Goal: Find contact information: Find contact information

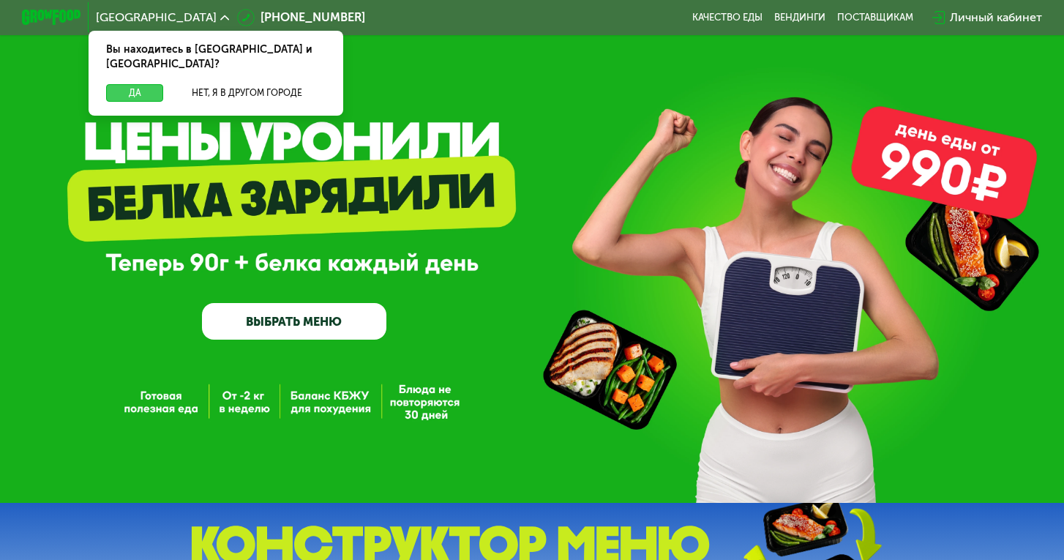
click at [136, 84] on button "Да" at bounding box center [134, 93] width 57 height 18
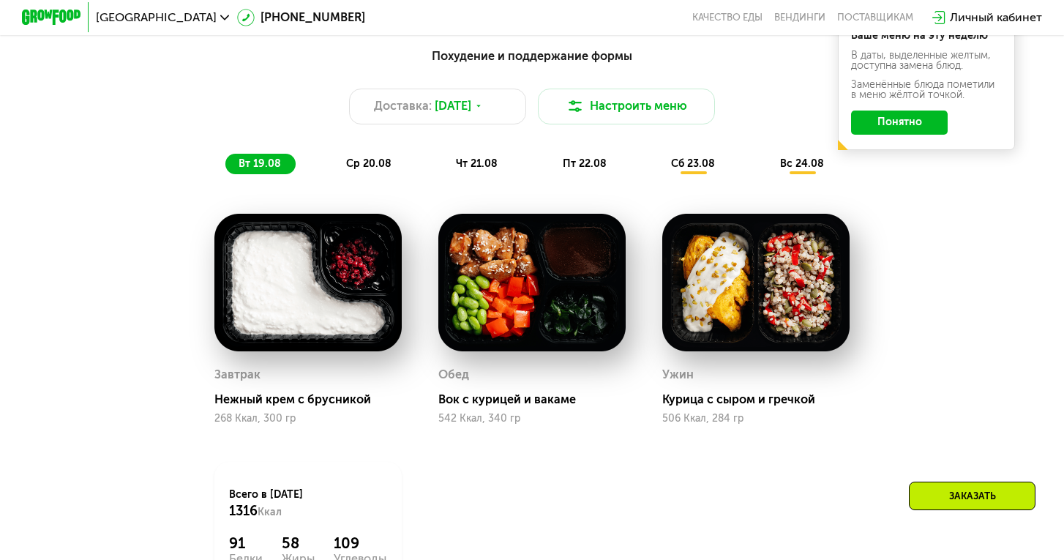
scroll to position [782, 0]
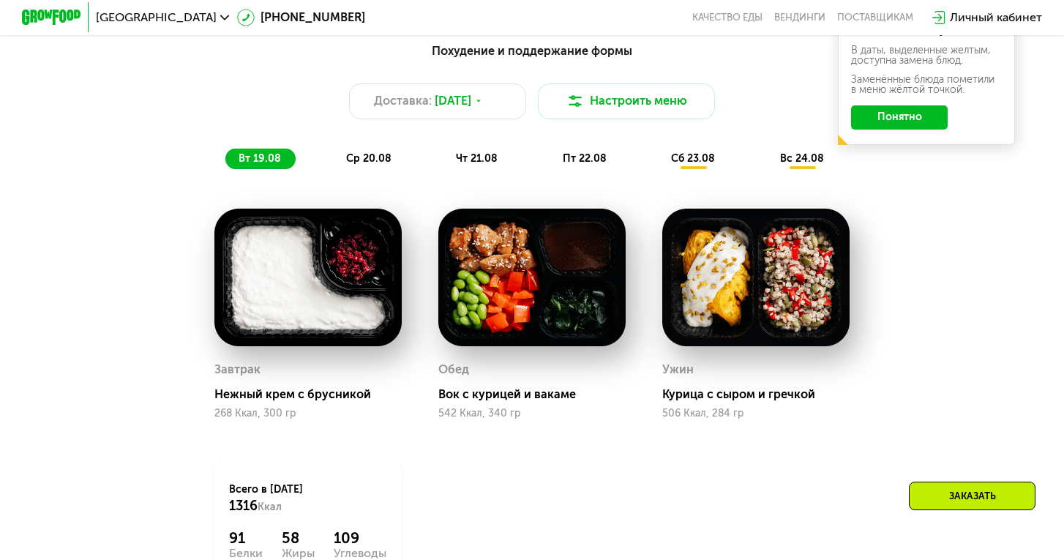
click at [884, 112] on button "Понятно" at bounding box center [899, 116] width 97 height 23
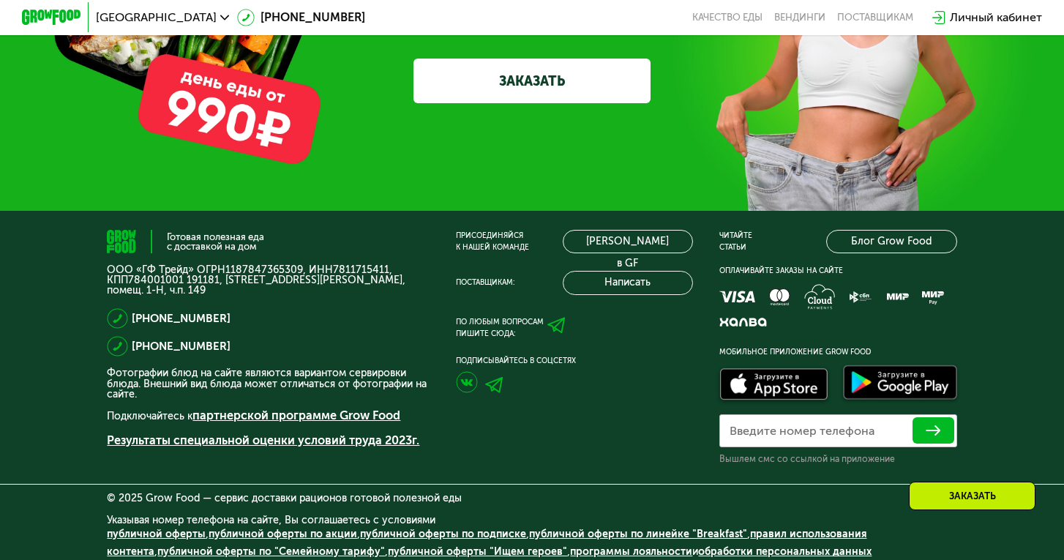
scroll to position [4415, 0]
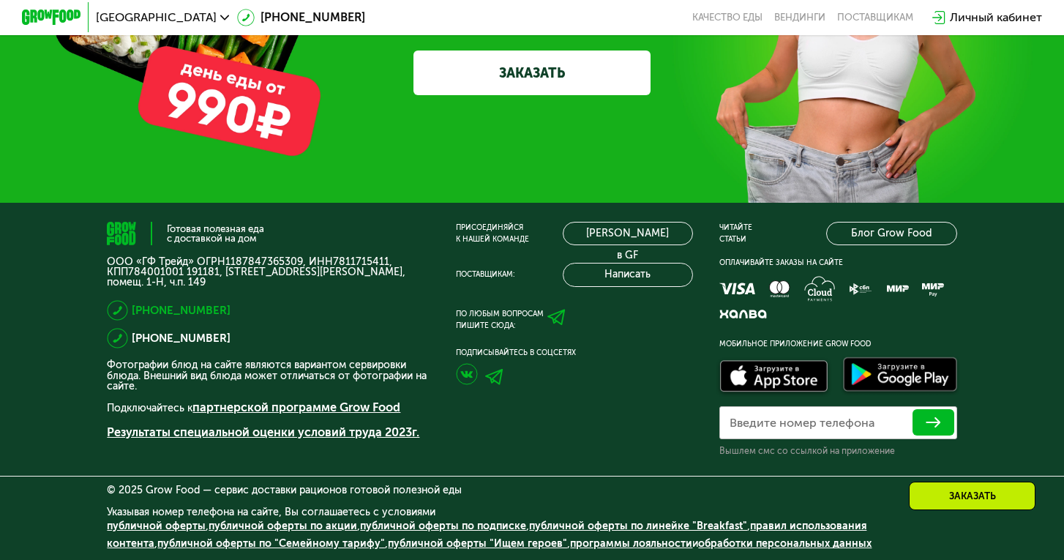
drag, startPoint x: 231, startPoint y: 310, endPoint x: 133, endPoint y: 305, distance: 98.2
click at [133, 305] on div "[PHONE_NUMBER]" at bounding box center [268, 310] width 322 height 20
copy span "[PHONE_NUMBER]"
drag, startPoint x: 226, startPoint y: 341, endPoint x: 132, endPoint y: 340, distance: 93.7
click at [132, 340] on div "[PHONE_NUMBER]" at bounding box center [268, 338] width 322 height 20
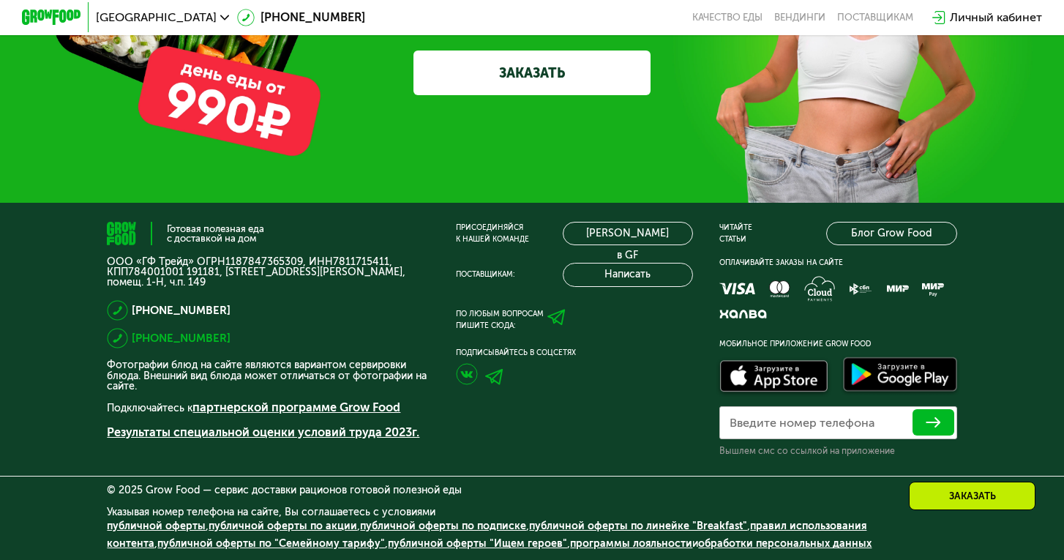
copy span "[PHONE_NUMBER]"
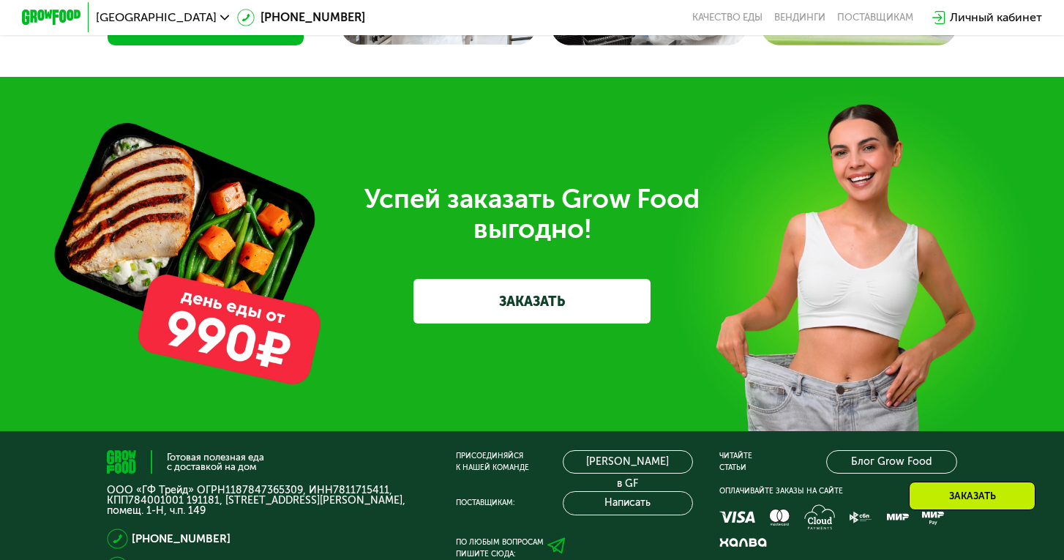
scroll to position [4369, 0]
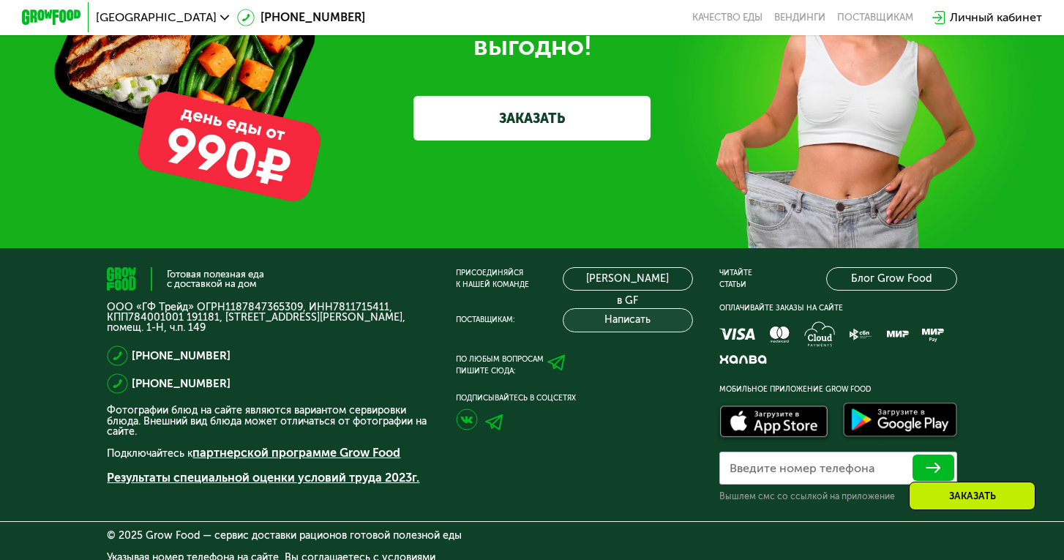
click at [649, 323] on button "Написать" at bounding box center [628, 319] width 130 height 23
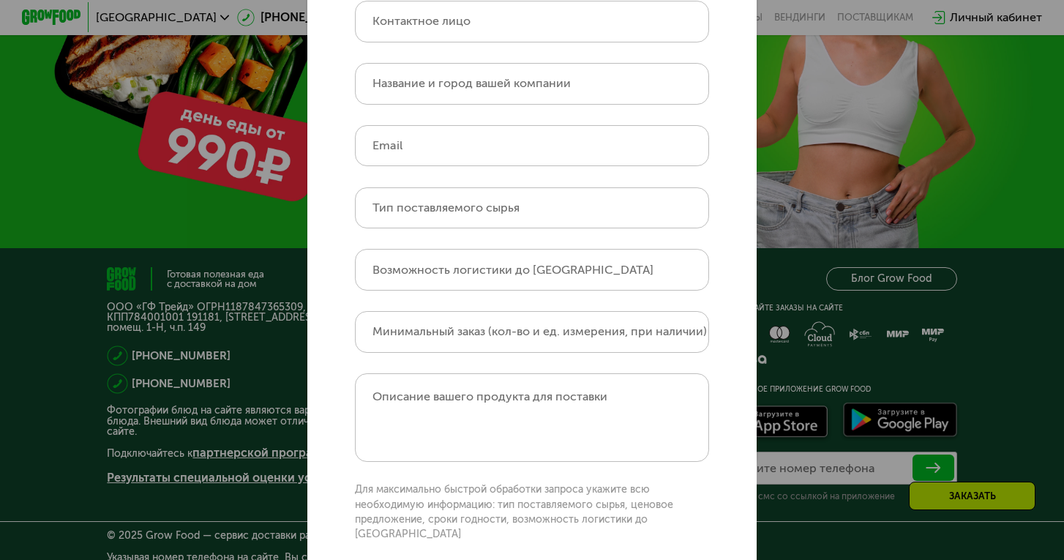
scroll to position [0, 0]
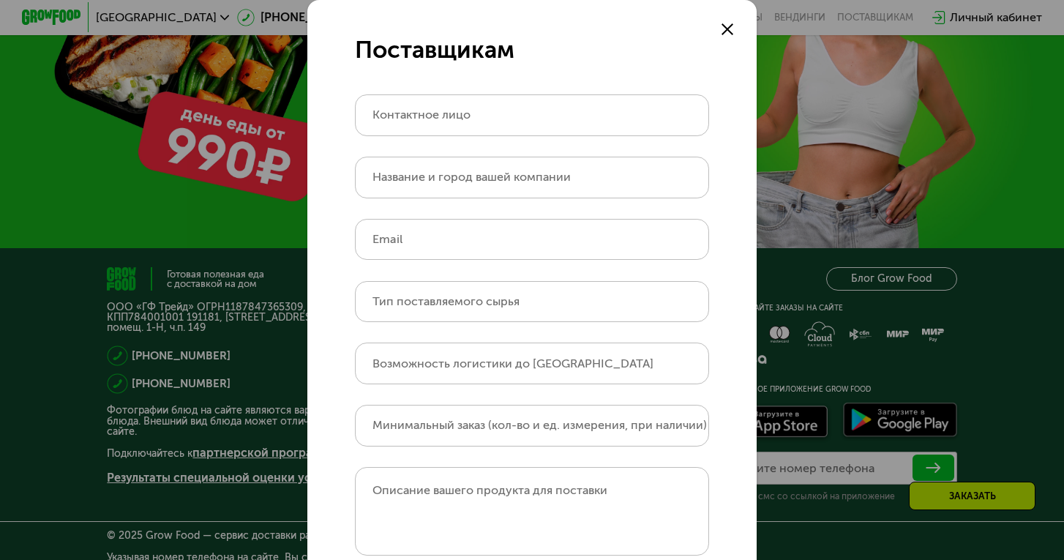
click at [729, 27] on use at bounding box center [728, 29] width 12 height 12
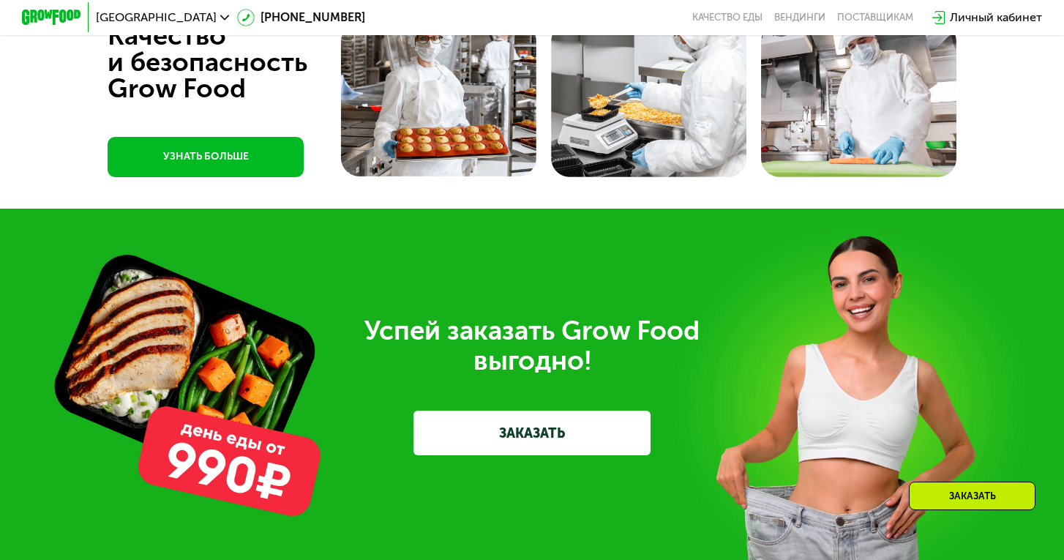
scroll to position [4415, 0]
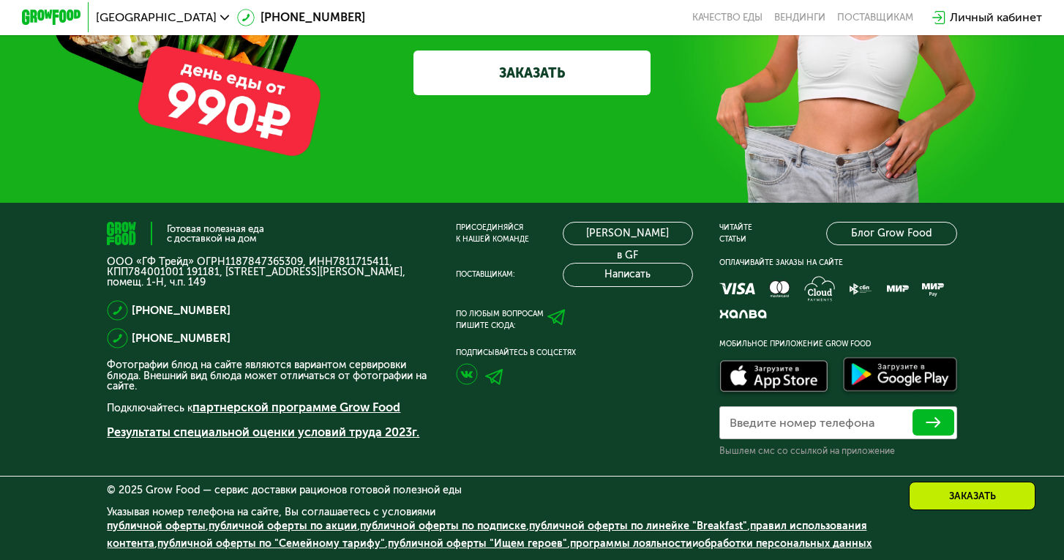
click at [560, 321] on icon at bounding box center [556, 317] width 18 height 18
